Goal: Information Seeking & Learning: Check status

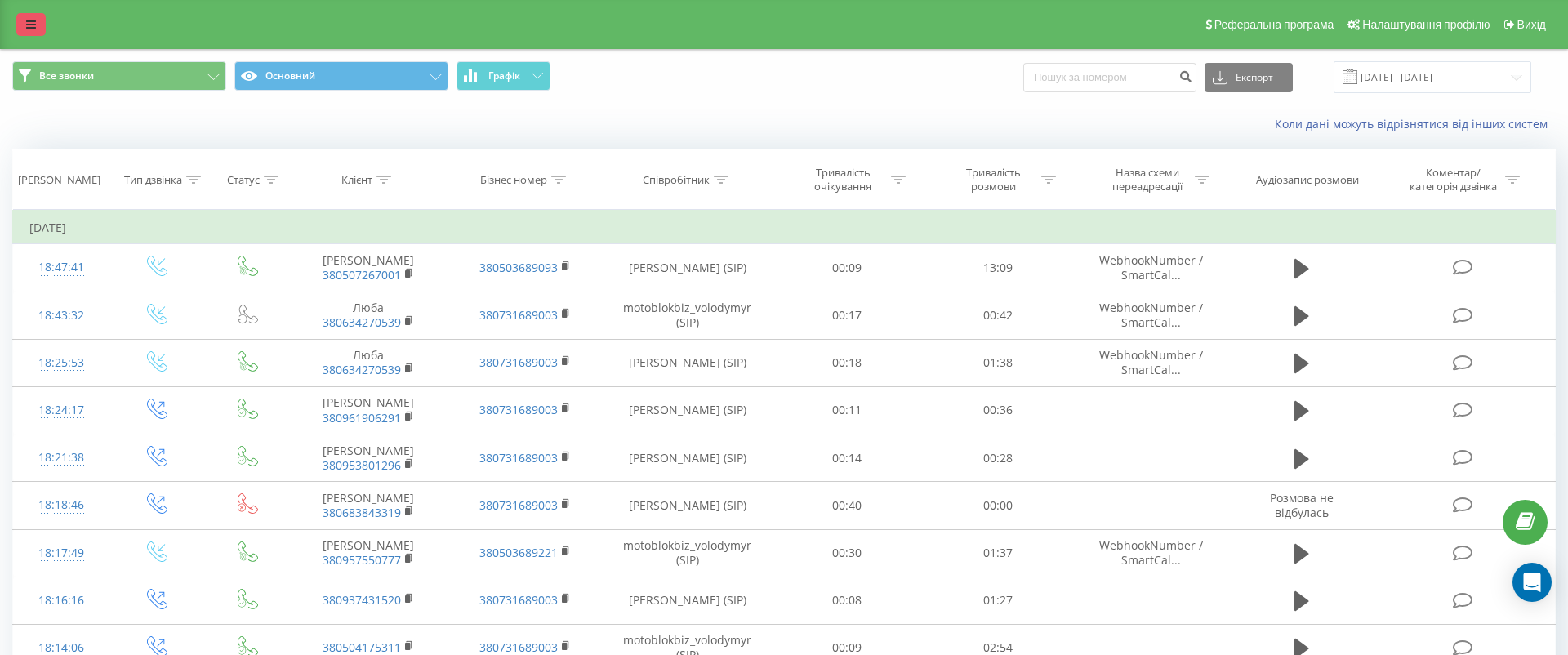
click at [41, 27] on link at bounding box center [30, 25] width 29 height 23
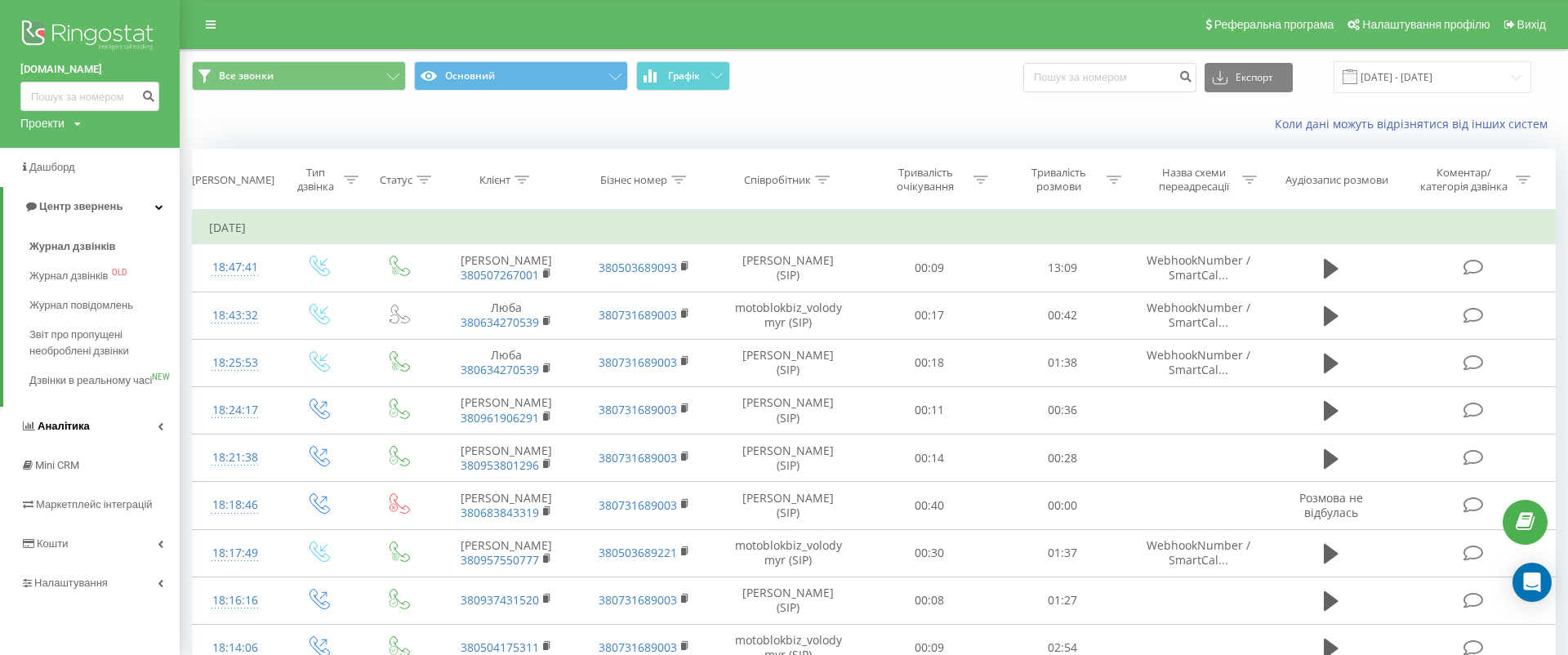
click at [148, 437] on link "Аналiтика" at bounding box center [89, 426] width 179 height 39
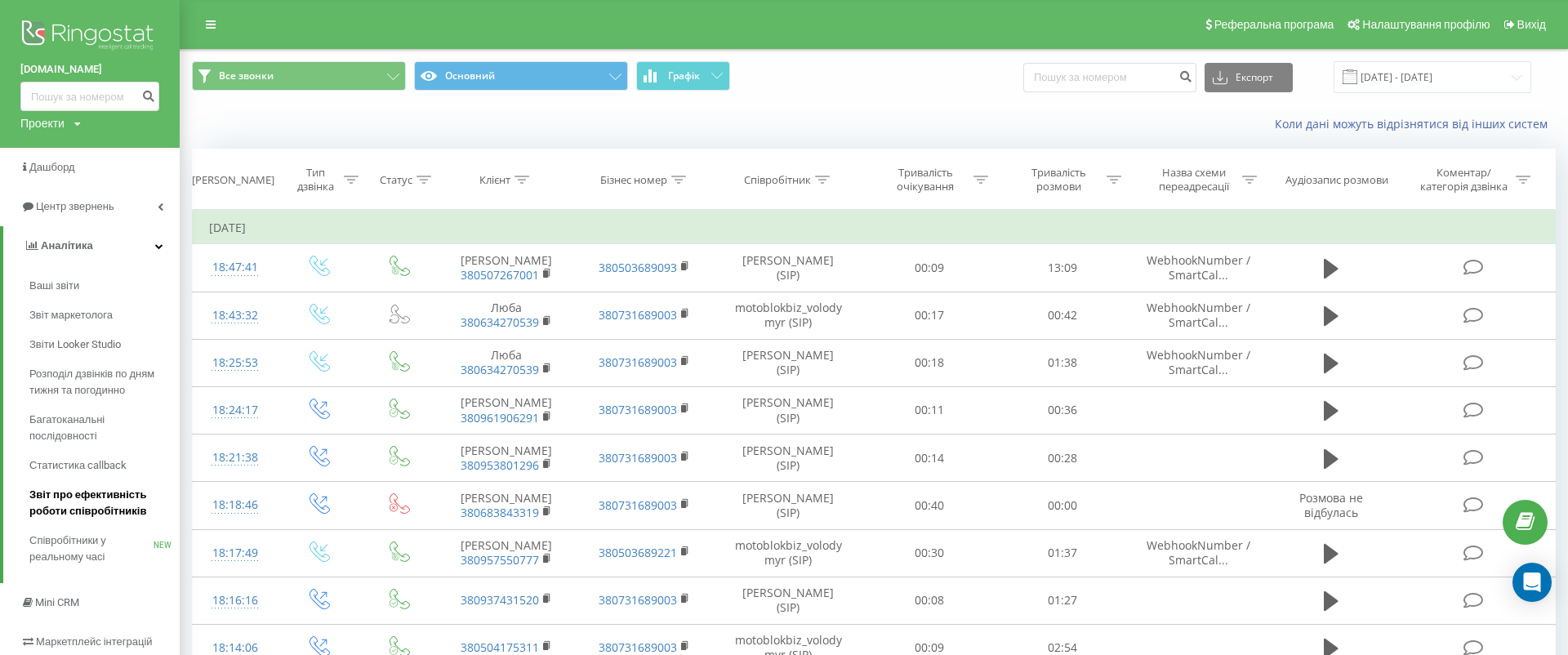
click at [133, 502] on span "Звіт про ефективність роботи співробітників" at bounding box center [100, 503] width 142 height 33
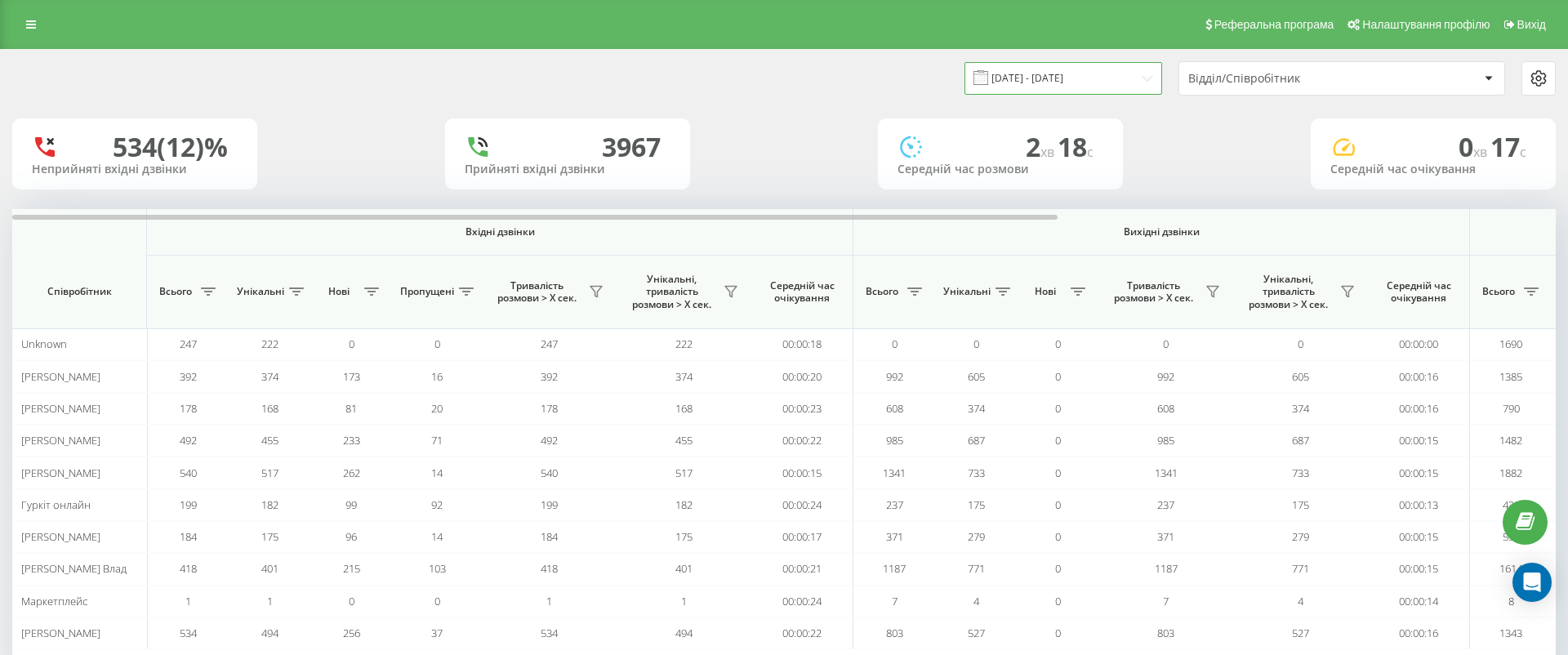
click at [1075, 80] on input "[DATE] - [DATE]" at bounding box center [1063, 78] width 198 height 32
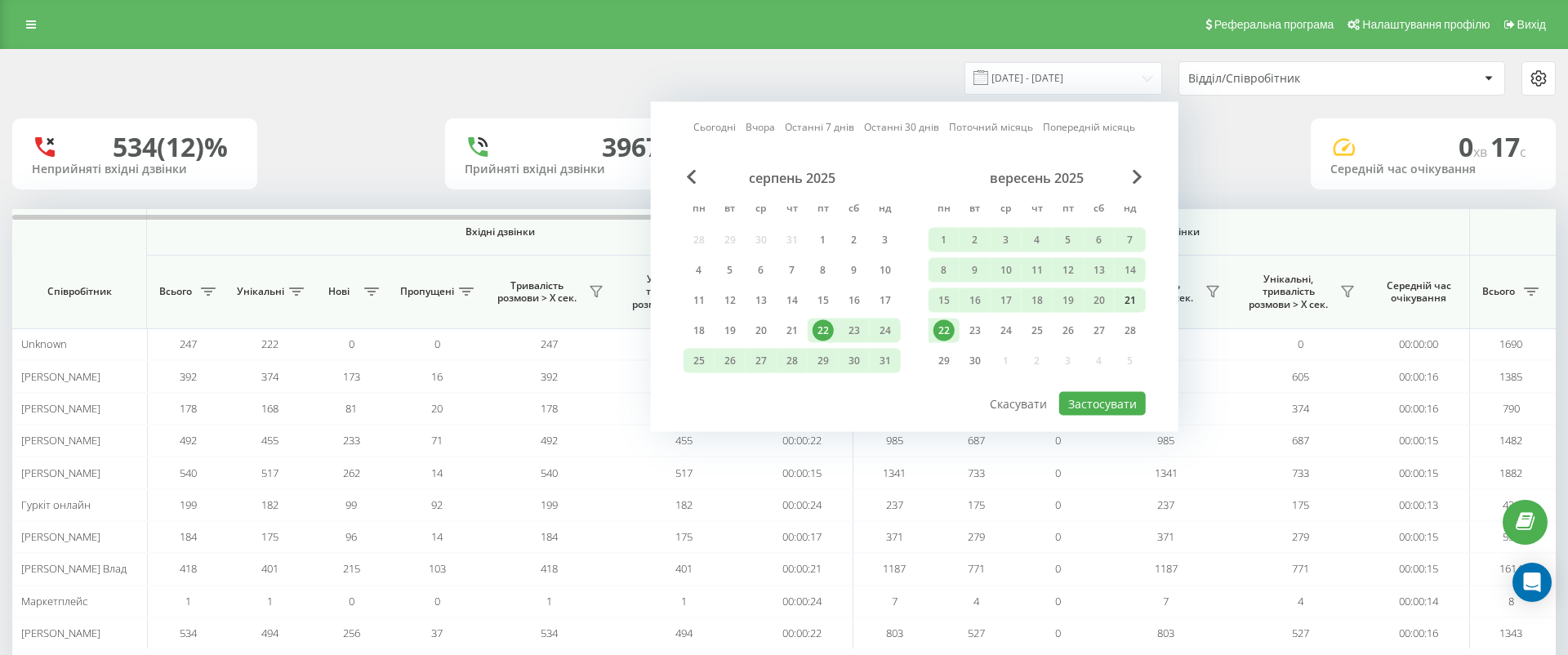
click at [1134, 294] on div "21" at bounding box center [1130, 301] width 21 height 21
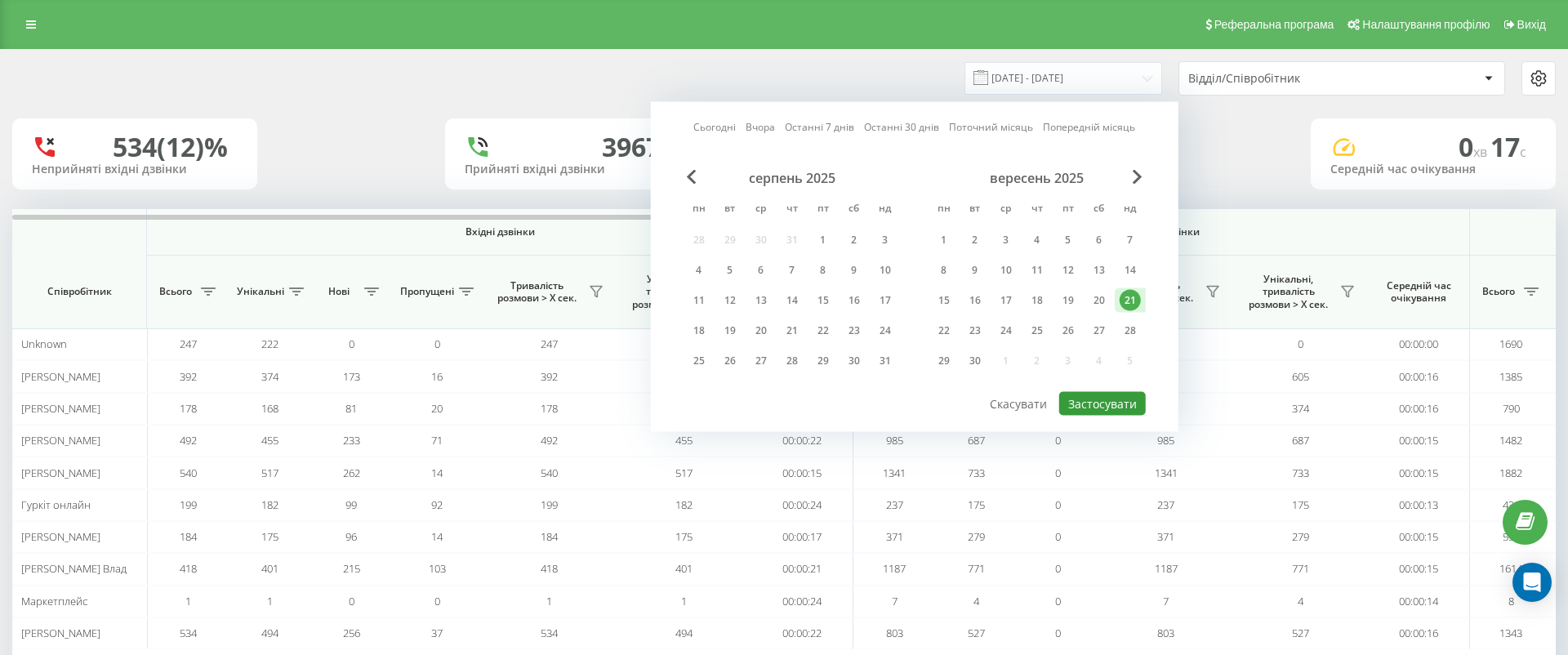
click at [1123, 400] on button "Застосувати" at bounding box center [1102, 403] width 87 height 24
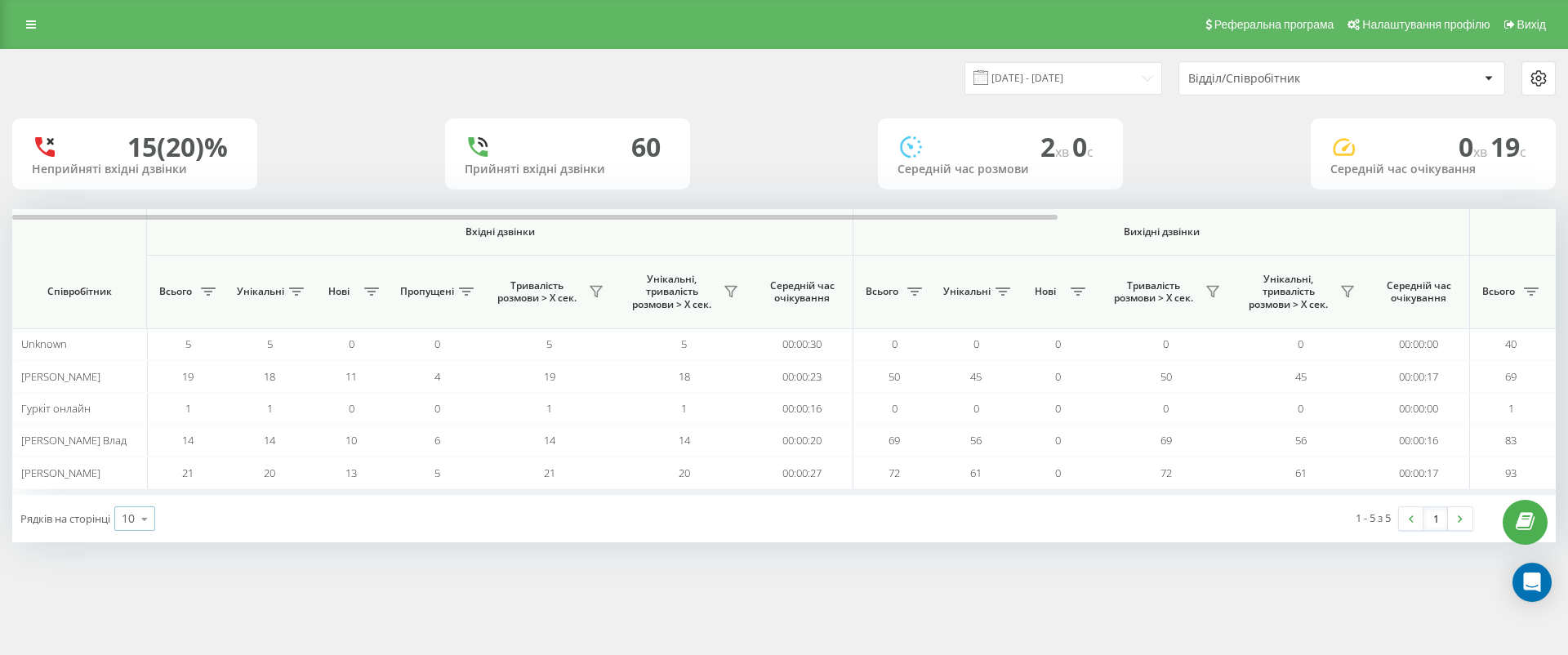
click at [148, 517] on icon at bounding box center [145, 519] width 25 height 32
click at [155, 482] on div "50" at bounding box center [134, 471] width 39 height 24
click at [1130, 88] on input "[DATE] - [DATE]" at bounding box center [1063, 78] width 198 height 32
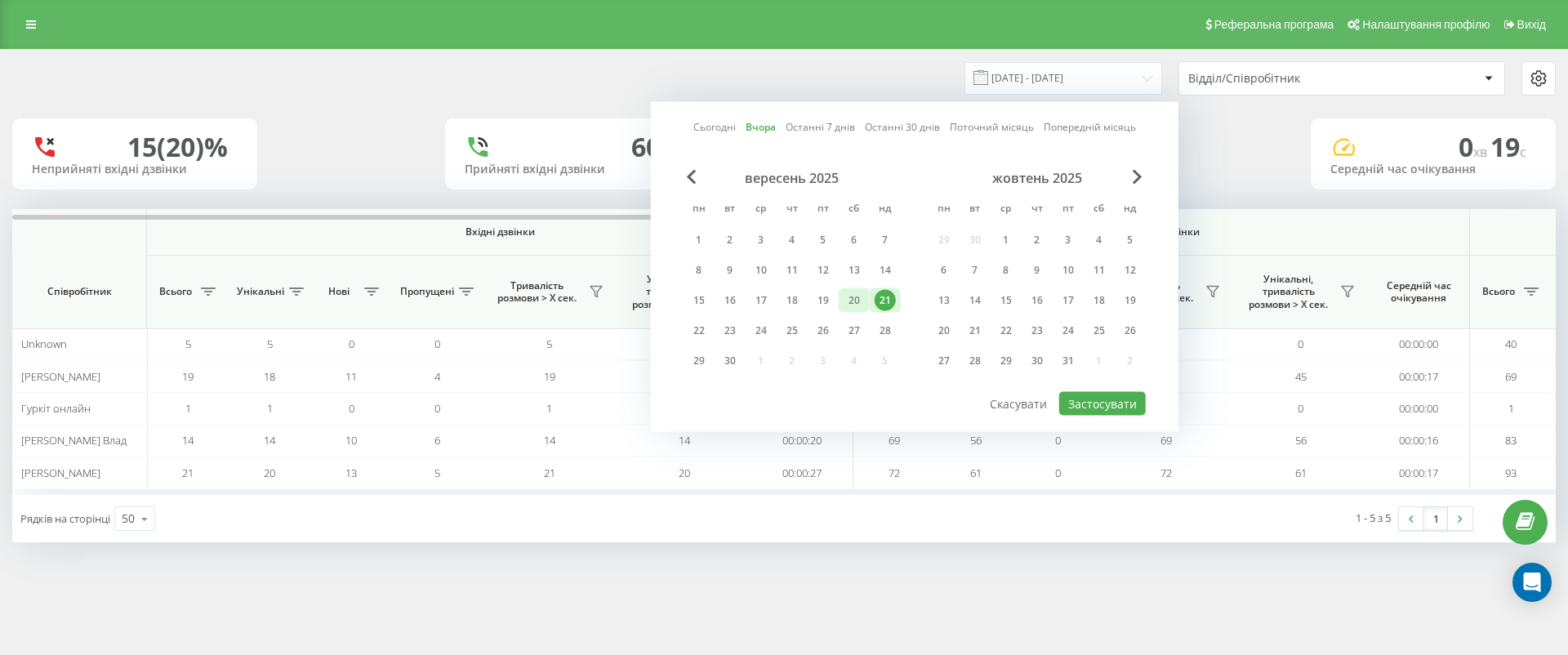
click at [851, 290] on div "20" at bounding box center [854, 301] width 21 height 21
click at [1069, 394] on button "Застосувати" at bounding box center [1102, 403] width 87 height 24
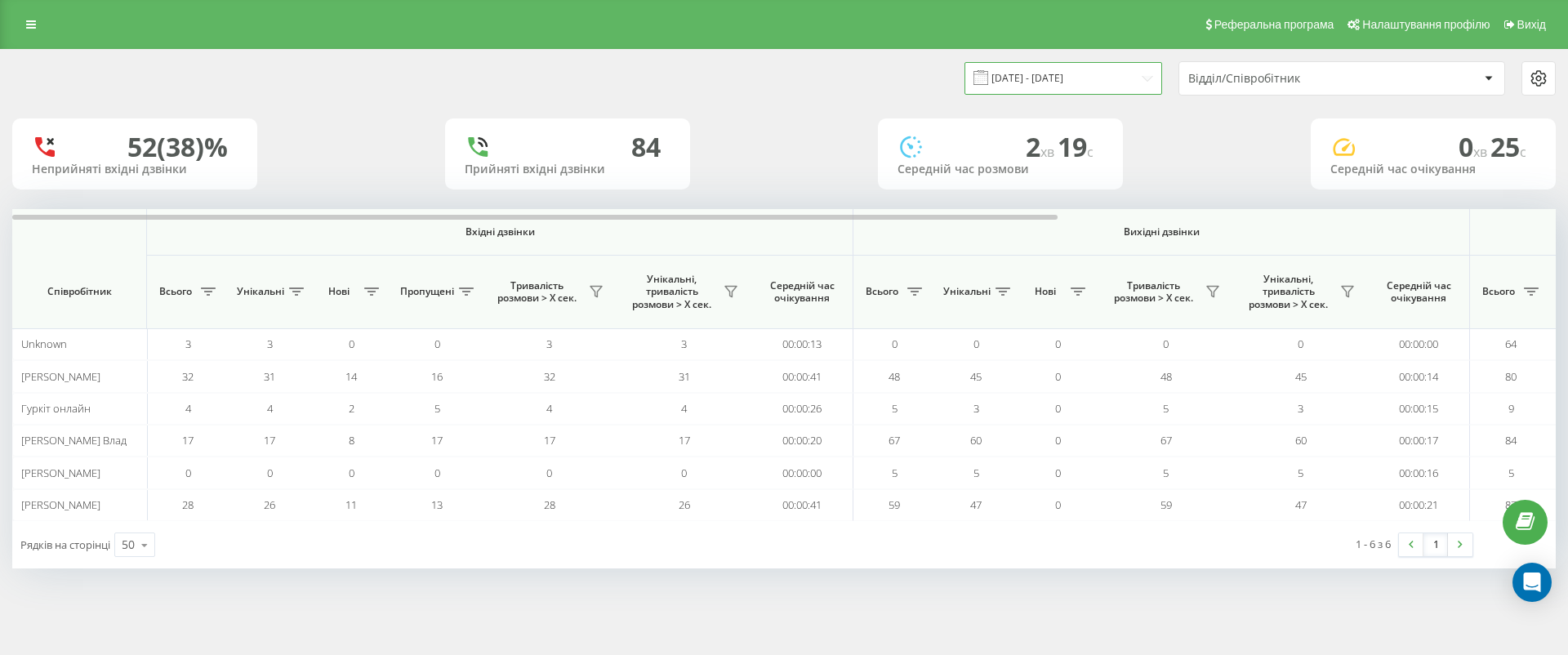
click at [1133, 71] on input "[DATE] - [DATE]" at bounding box center [1063, 78] width 198 height 32
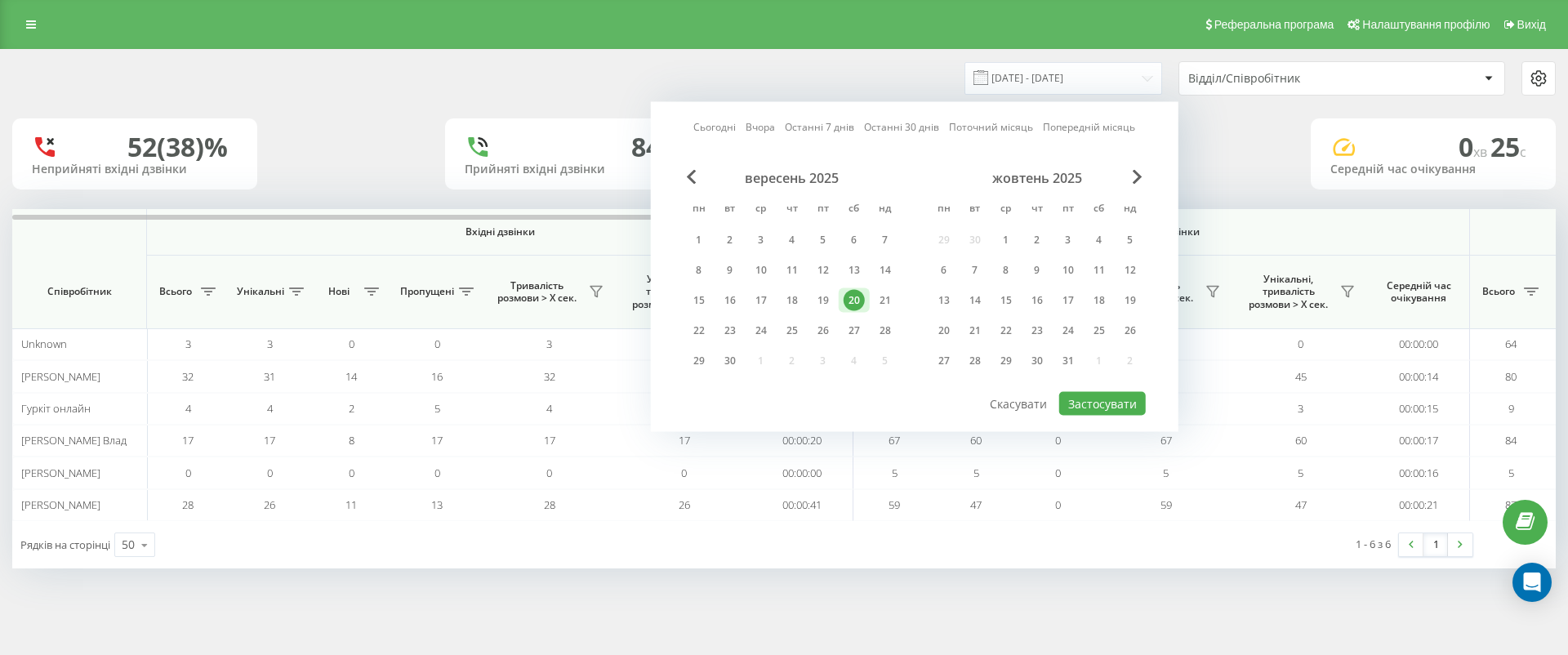
click at [840, 300] on div "20" at bounding box center [854, 301] width 31 height 25
click at [835, 300] on div "19" at bounding box center [823, 301] width 31 height 25
click at [825, 293] on div "19" at bounding box center [823, 301] width 21 height 21
click at [1144, 409] on button "Застосувати" at bounding box center [1102, 403] width 87 height 24
type input "[DATE] - [DATE]"
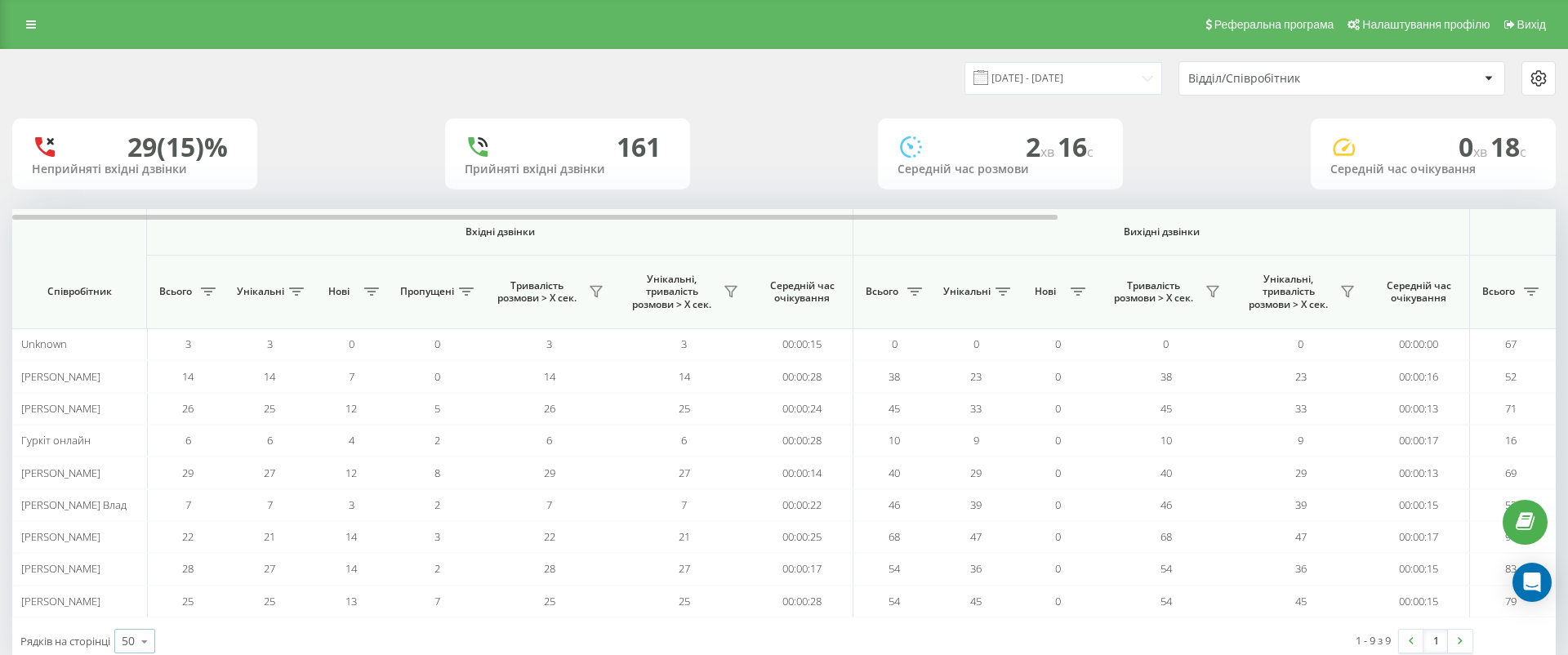
click at [141, 639] on icon at bounding box center [145, 642] width 25 height 32
click at [133, 621] on div "100" at bounding box center [134, 617] width 39 height 24
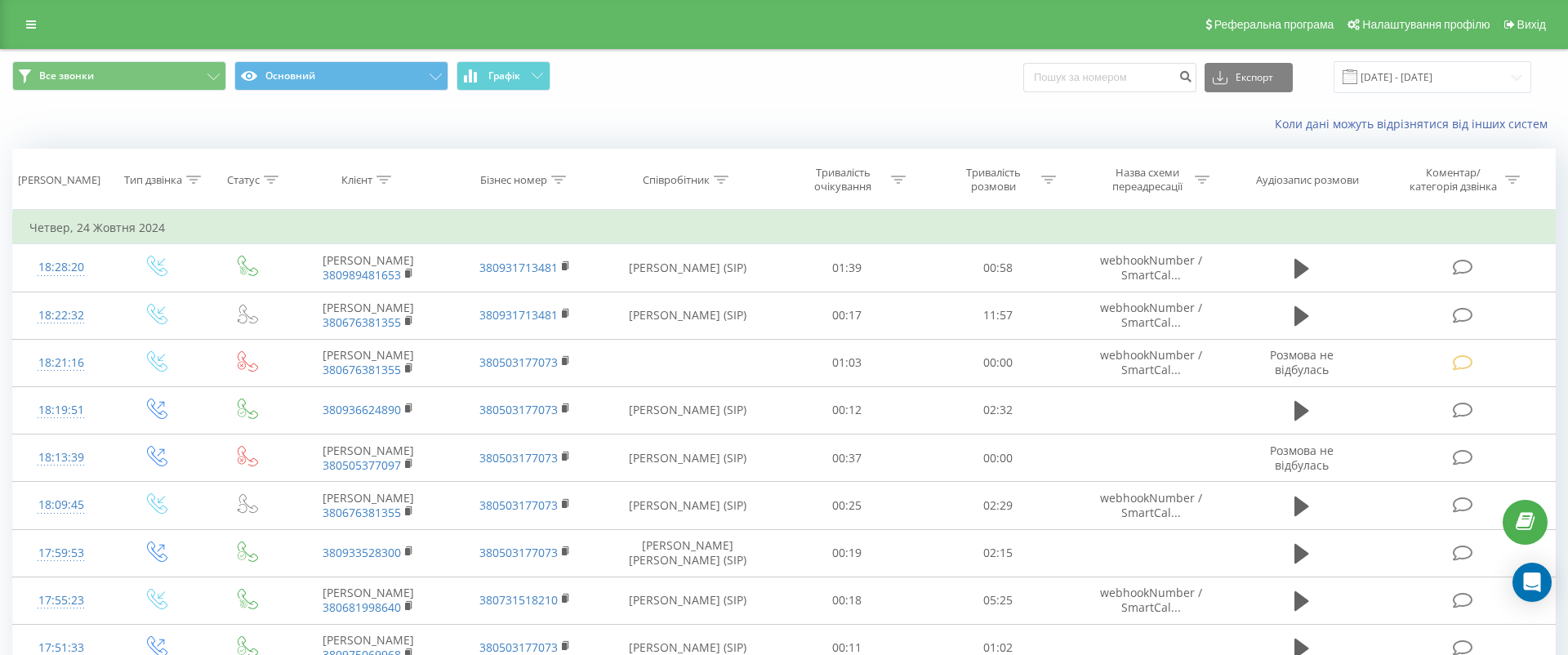
click at [24, 20] on link at bounding box center [30, 25] width 29 height 23
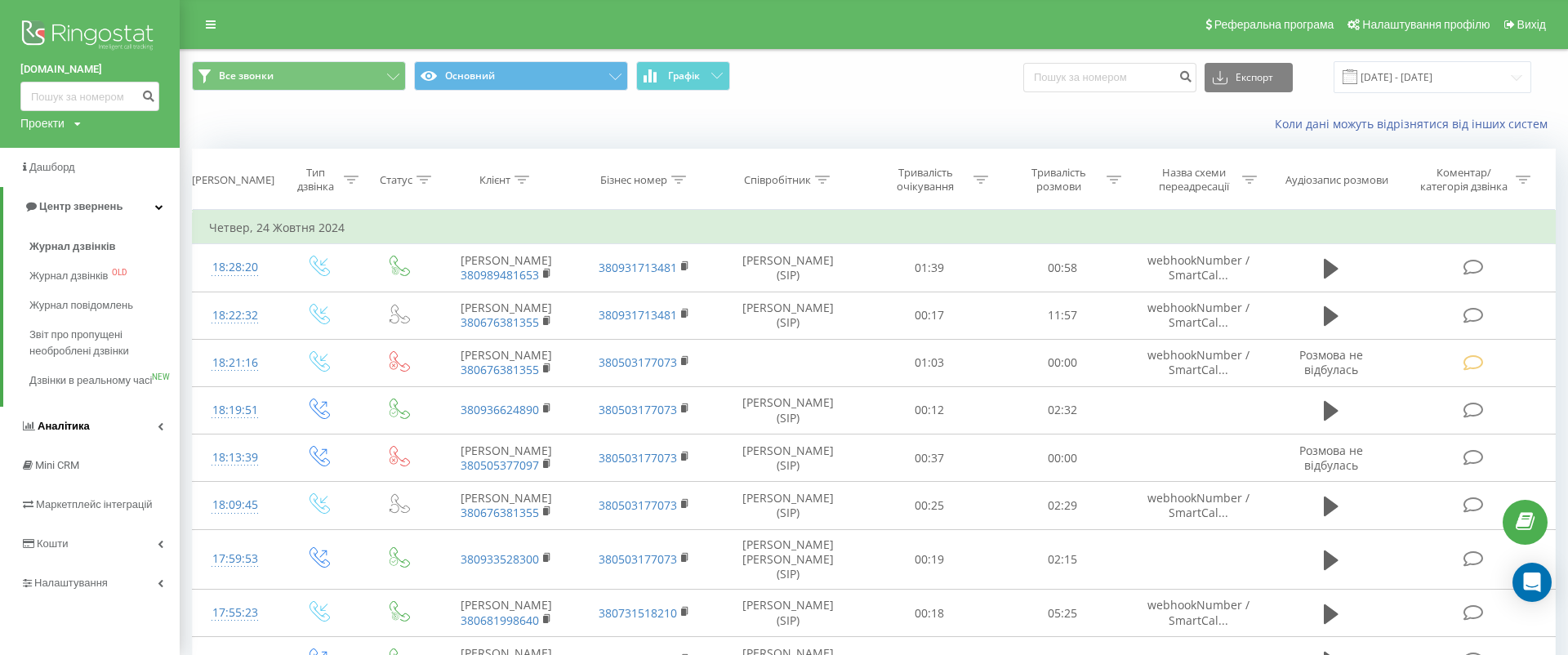
click at [122, 446] on link "Аналiтика" at bounding box center [89, 426] width 179 height 39
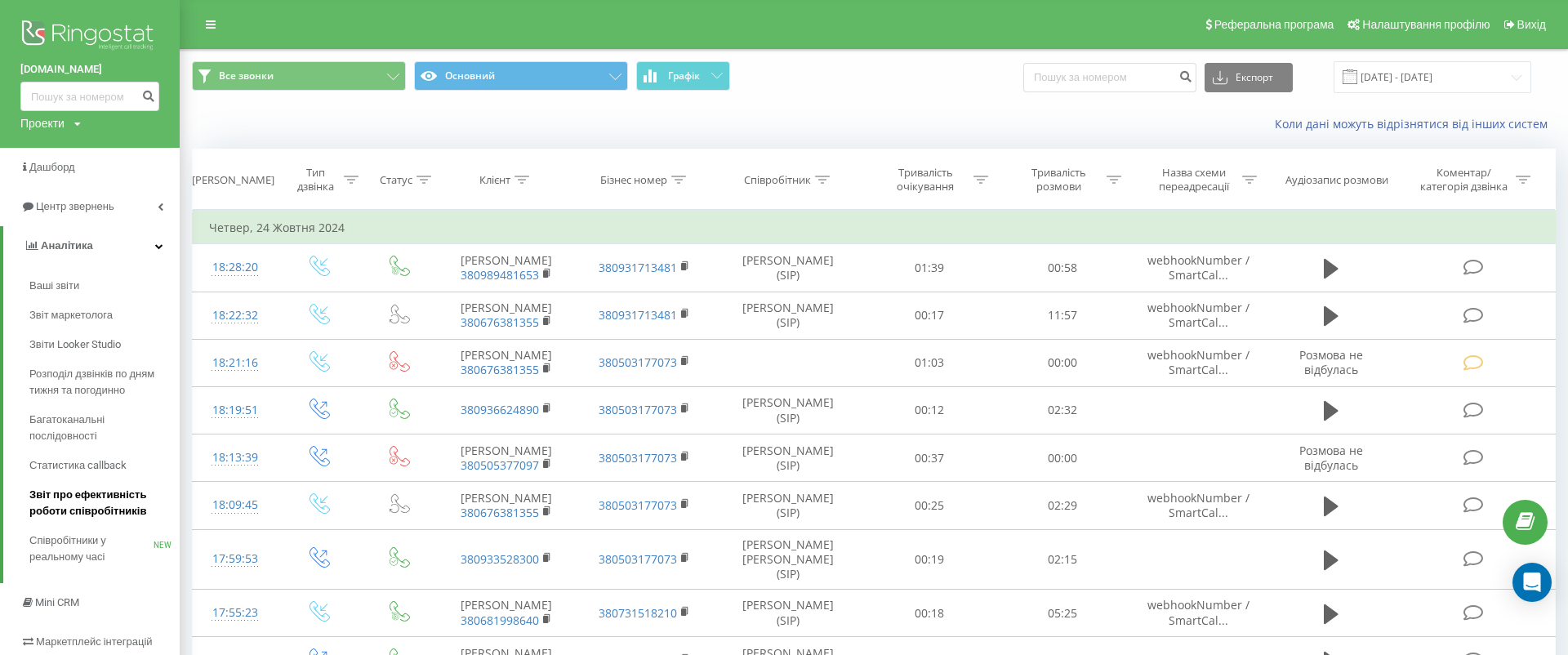
click at [108, 508] on span "Звіт про ефективність роботи співробітників" at bounding box center [100, 503] width 142 height 33
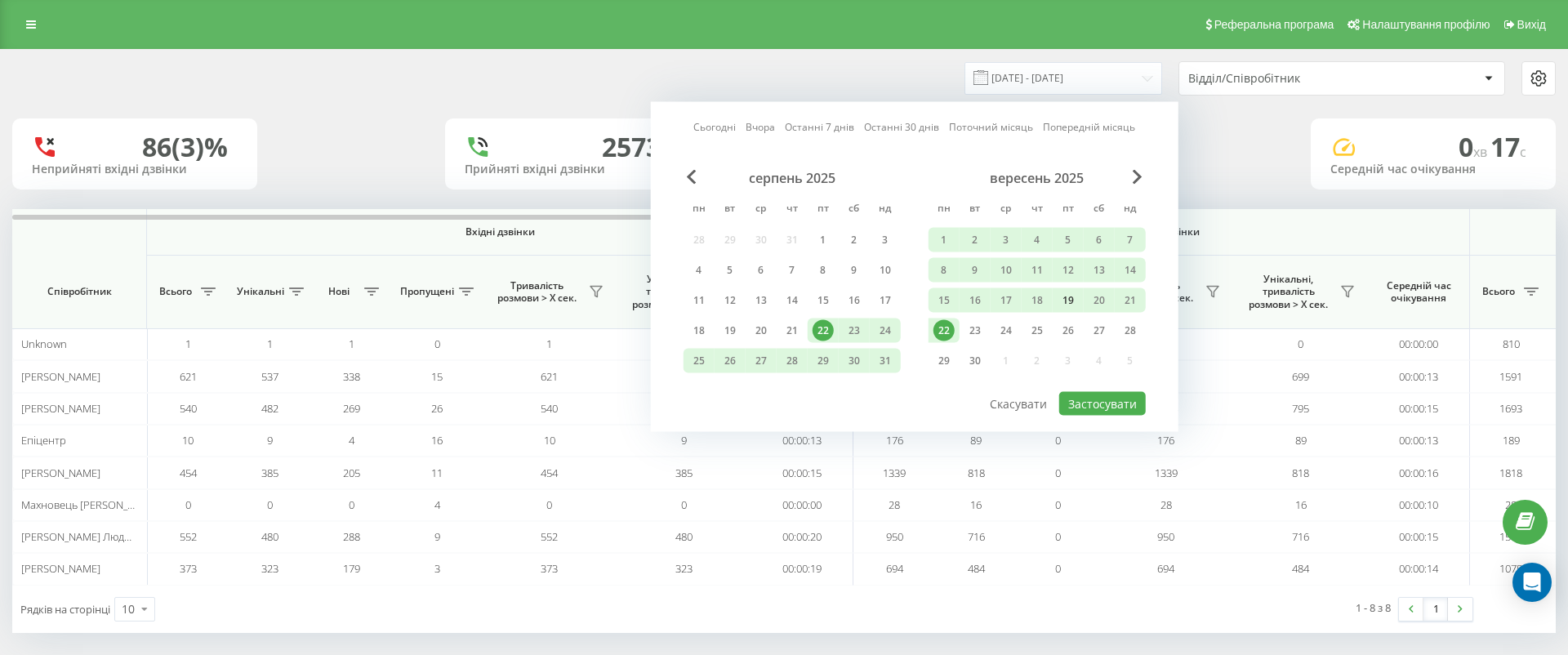
click at [1069, 295] on div "19" at bounding box center [1068, 301] width 21 height 21
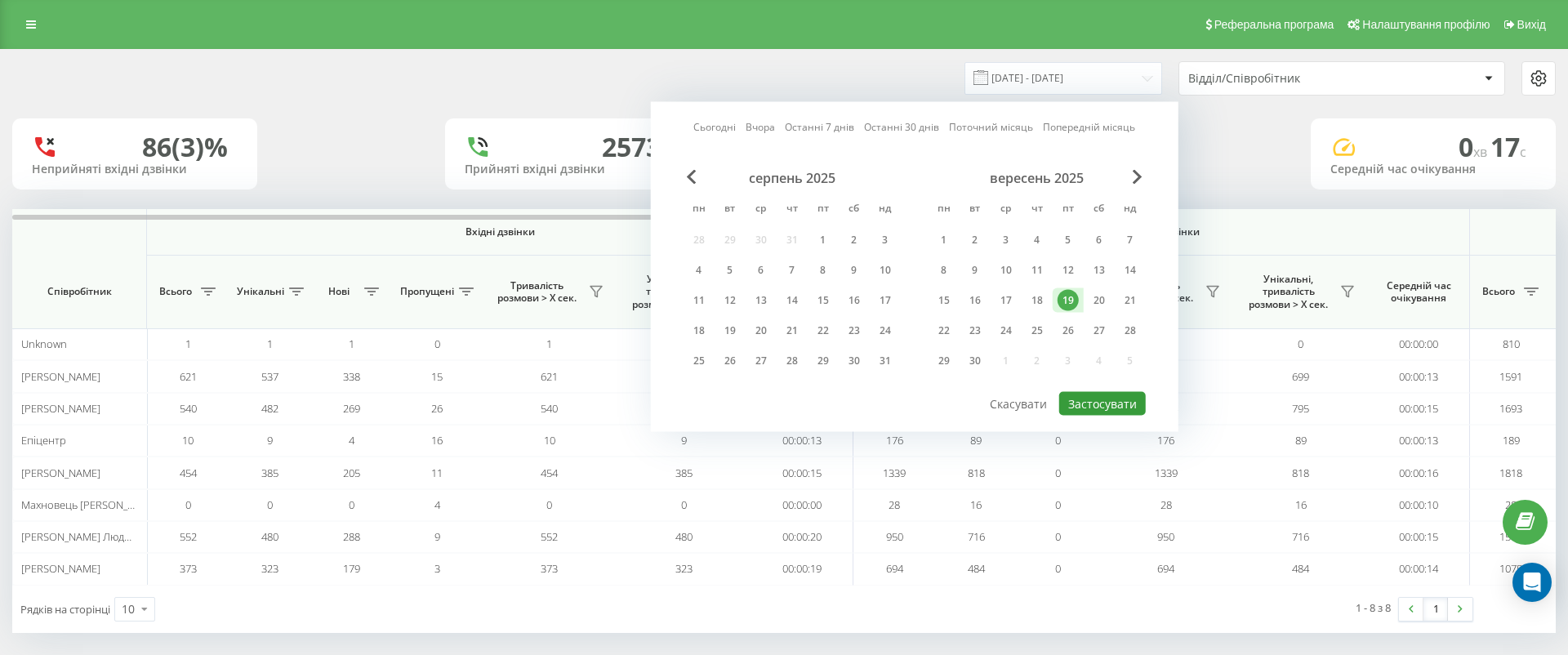
click at [1107, 400] on button "Застосувати" at bounding box center [1102, 403] width 87 height 24
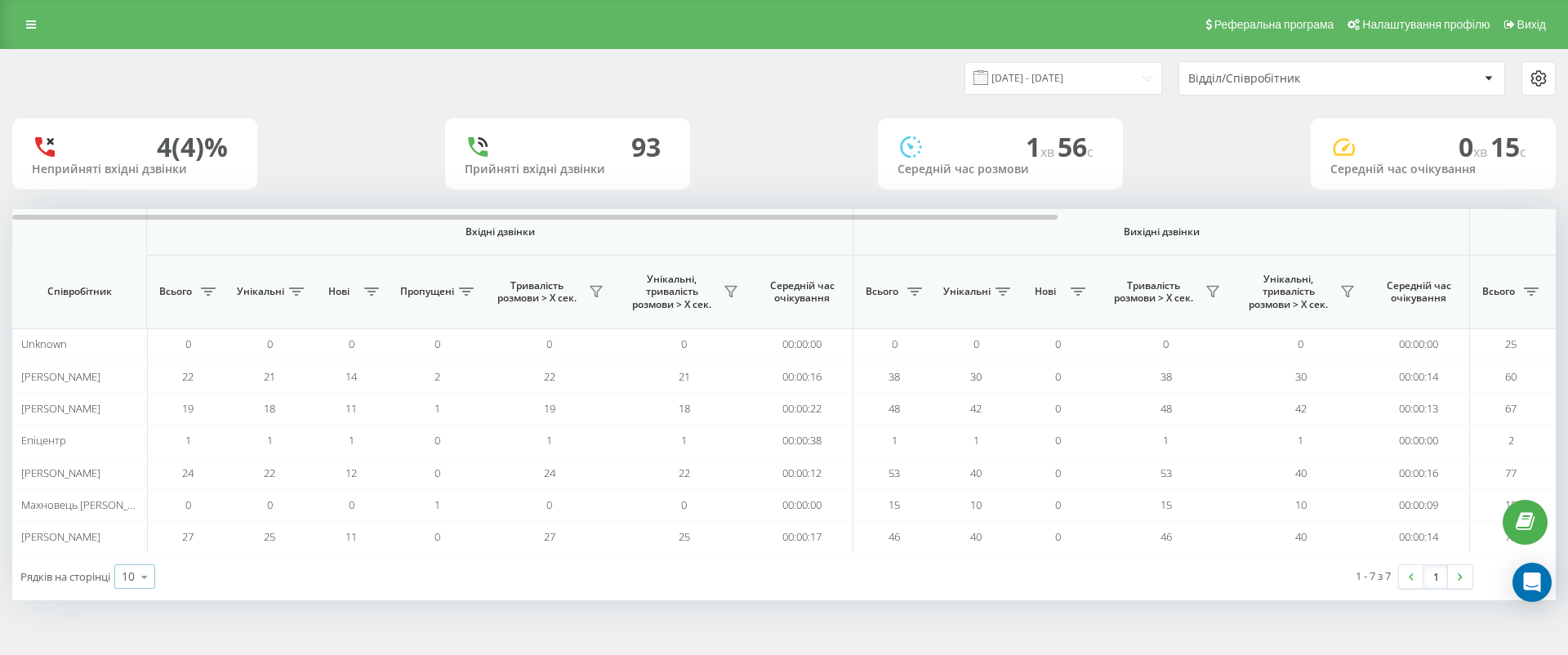
click at [125, 578] on div "10" at bounding box center [128, 576] width 13 height 16
click at [148, 547] on div "100" at bounding box center [134, 552] width 39 height 24
click at [1060, 70] on input "[DATE] - [DATE]" at bounding box center [1063, 78] width 198 height 32
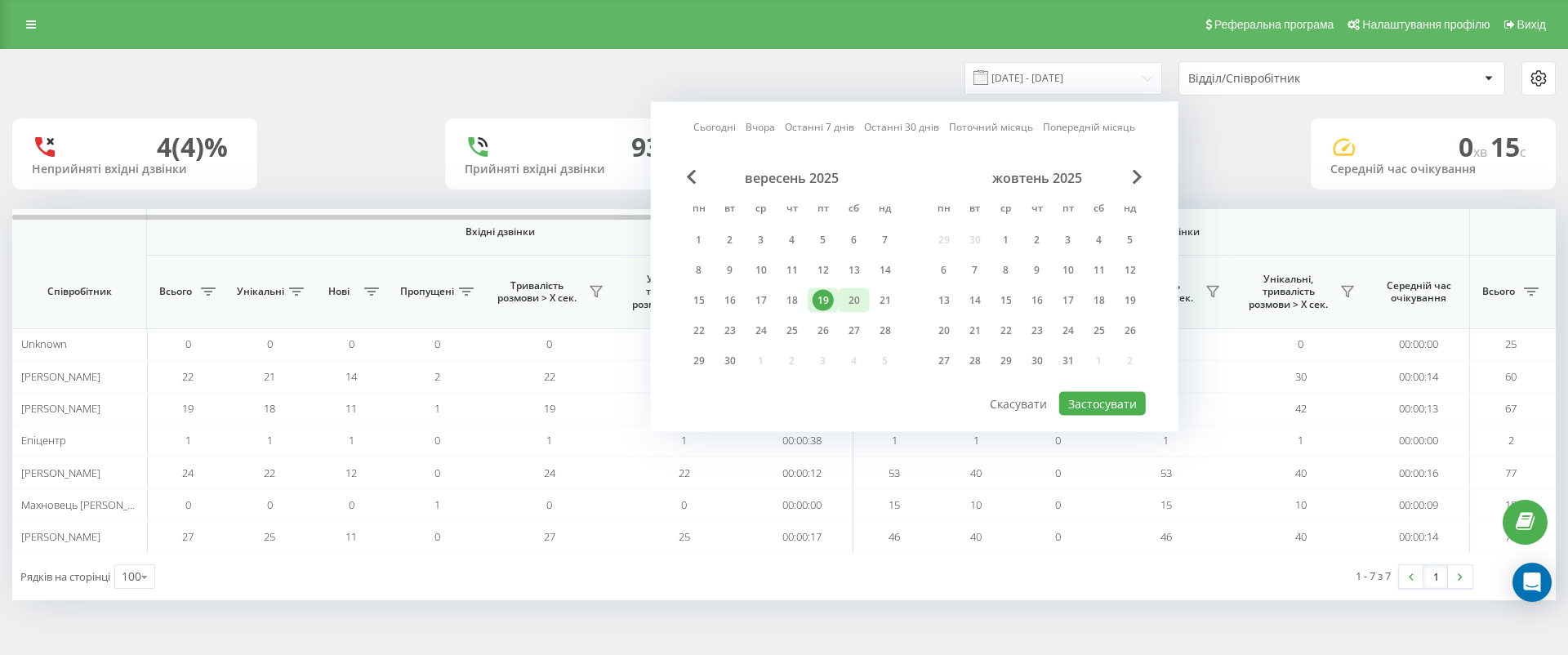
click at [856, 300] on div "20" at bounding box center [854, 301] width 21 height 21
click at [1101, 401] on button "Застосувати" at bounding box center [1102, 403] width 87 height 24
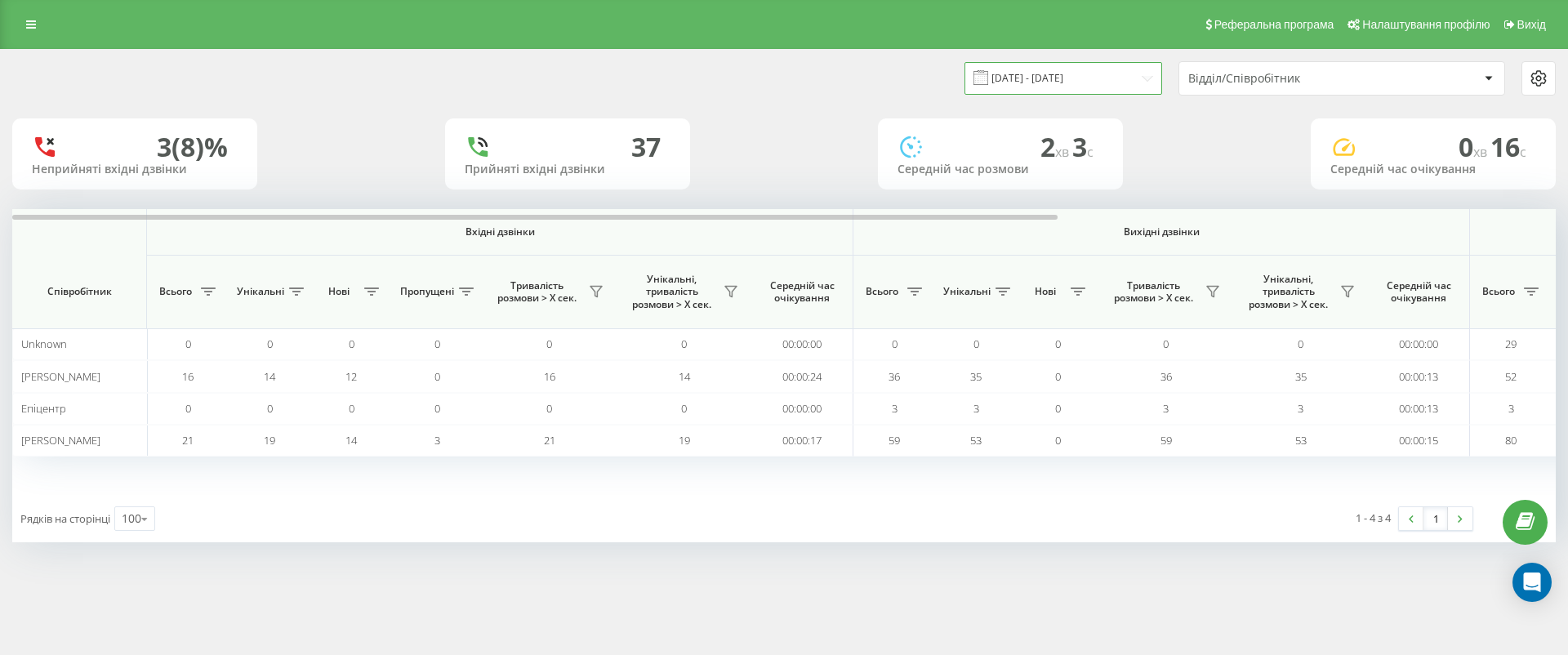
click at [1130, 66] on input "[DATE] - [DATE]" at bounding box center [1063, 78] width 198 height 32
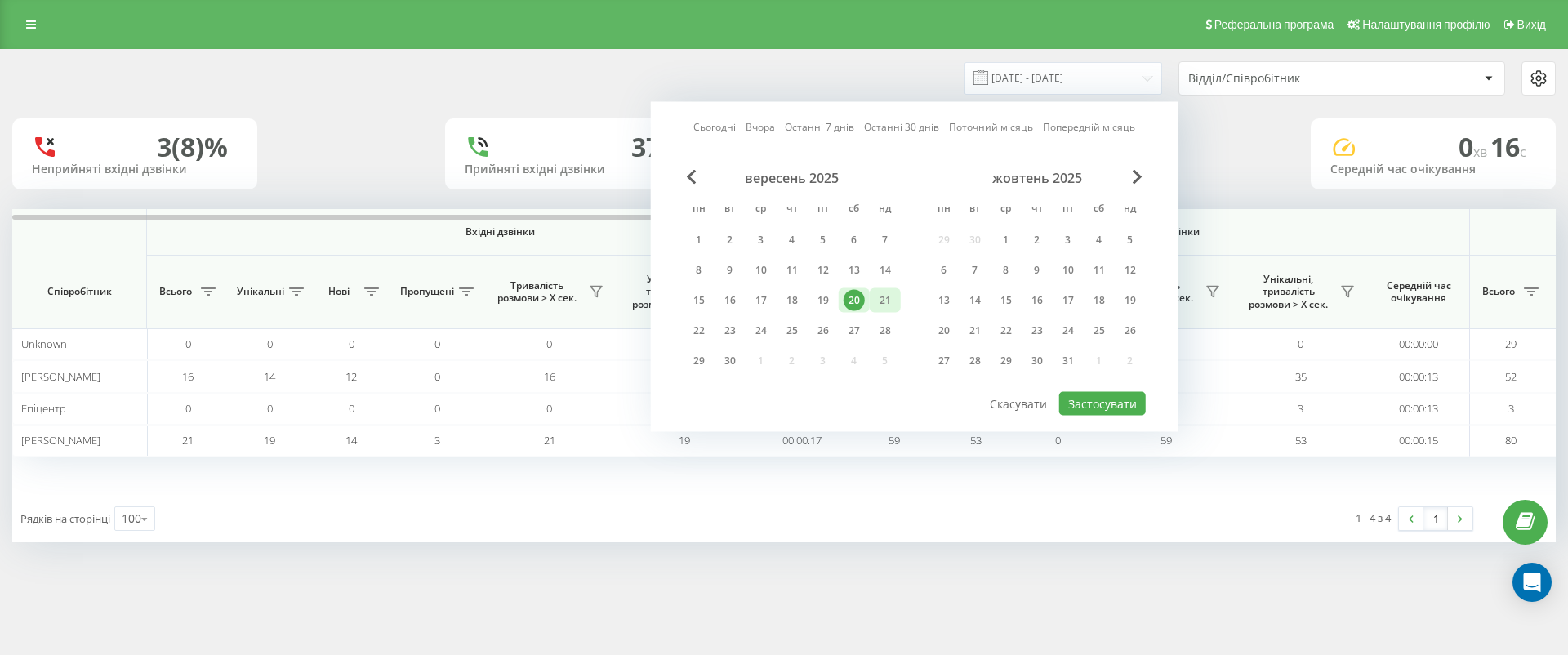
click at [883, 299] on div "21" at bounding box center [885, 301] width 21 height 21
click at [1123, 407] on button "Застосувати" at bounding box center [1102, 403] width 87 height 24
type input "[DATE] - [DATE]"
